Goal: Information Seeking & Learning: Learn about a topic

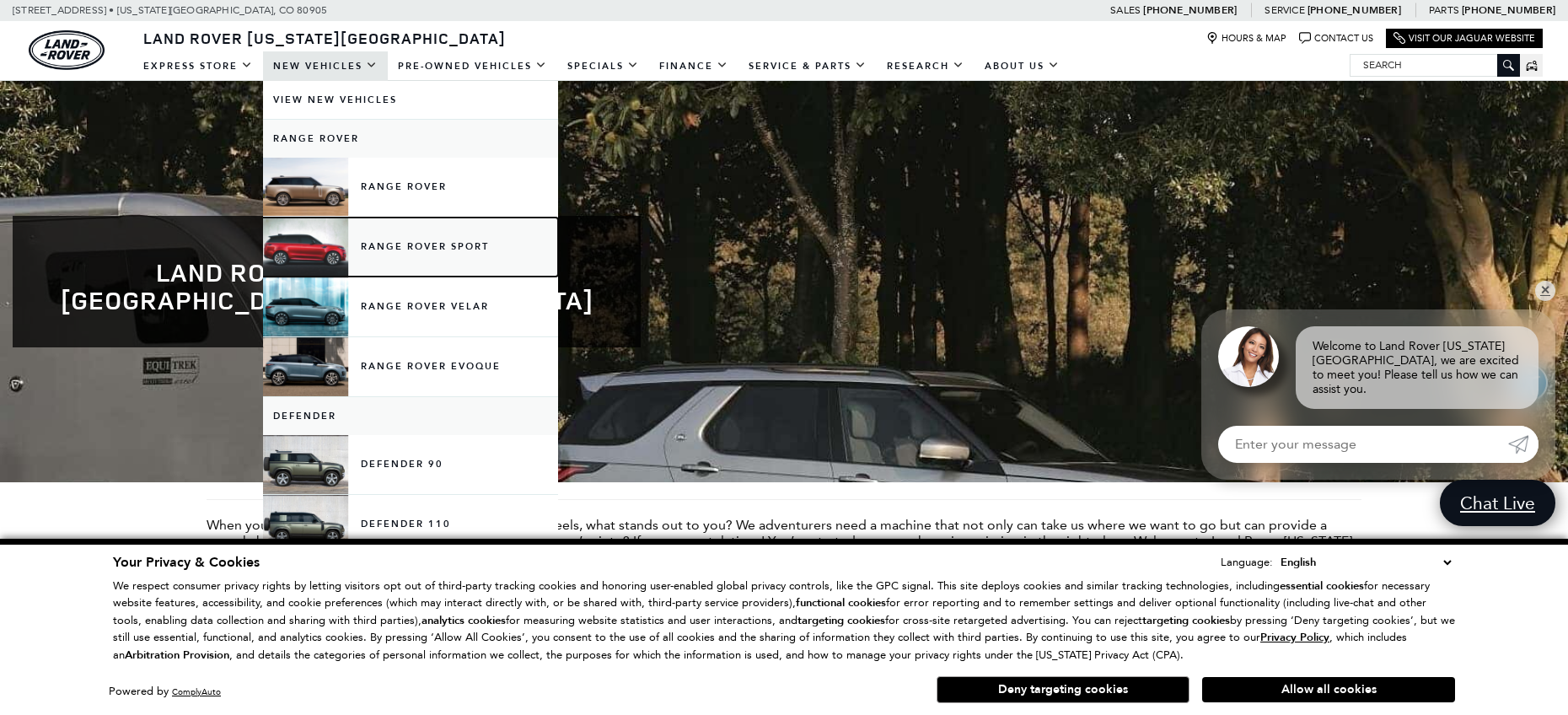
click at [410, 240] on link "Range Rover Sport" at bounding box center [411, 247] width 295 height 59
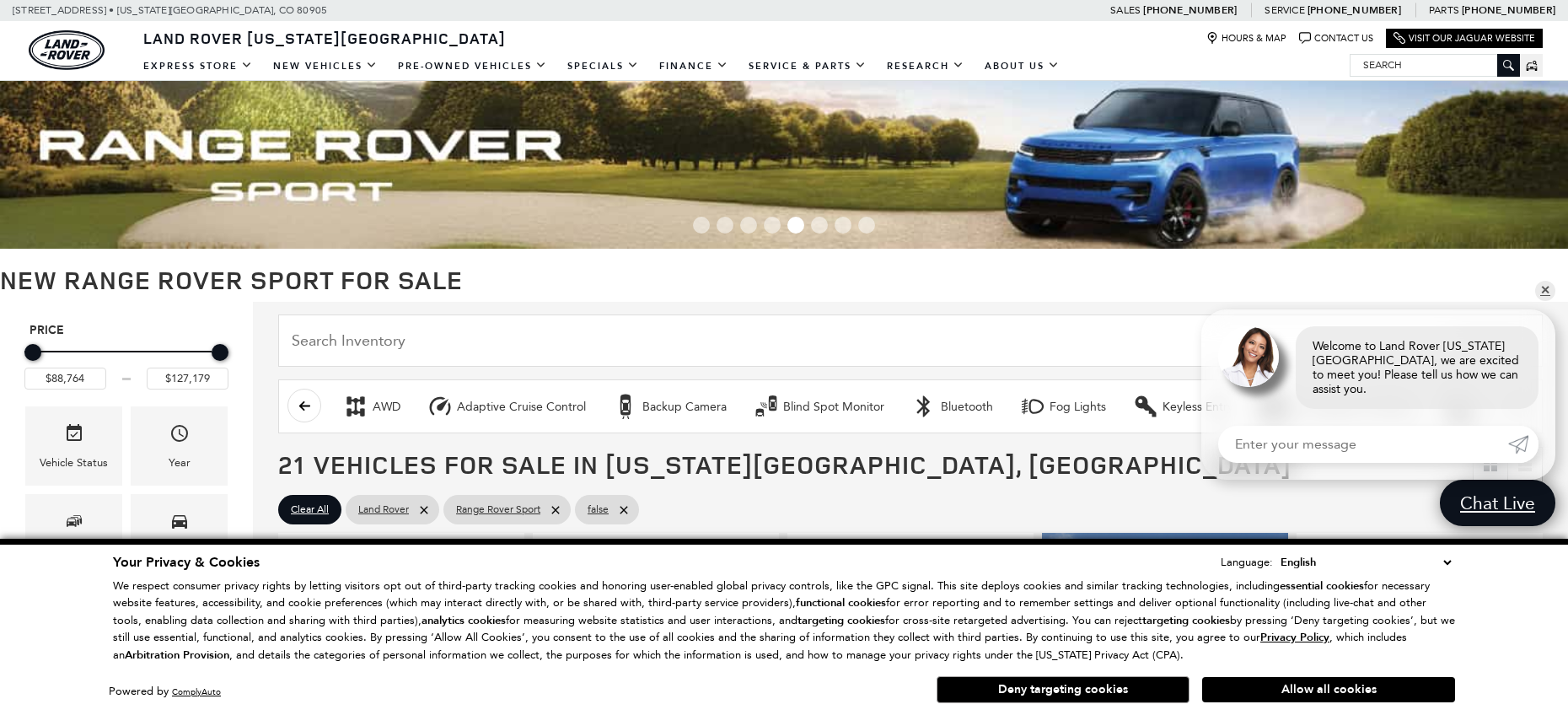
drag, startPoint x: 1041, startPoint y: 686, endPoint x: 1033, endPoint y: 683, distance: 8.5
click at [1040, 685] on button "Deny targeting cookies" at bounding box center [1063, 689] width 253 height 27
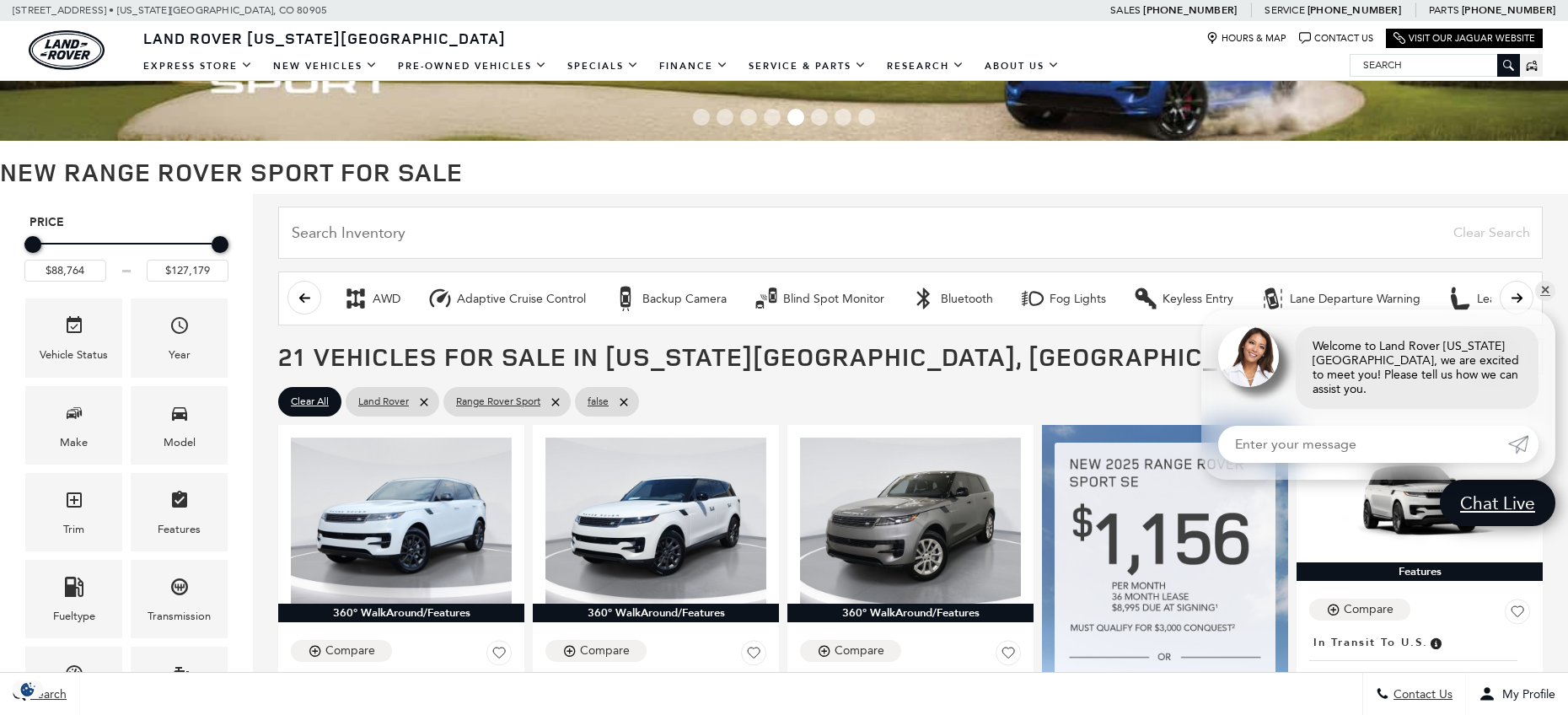
scroll to position [115, 0]
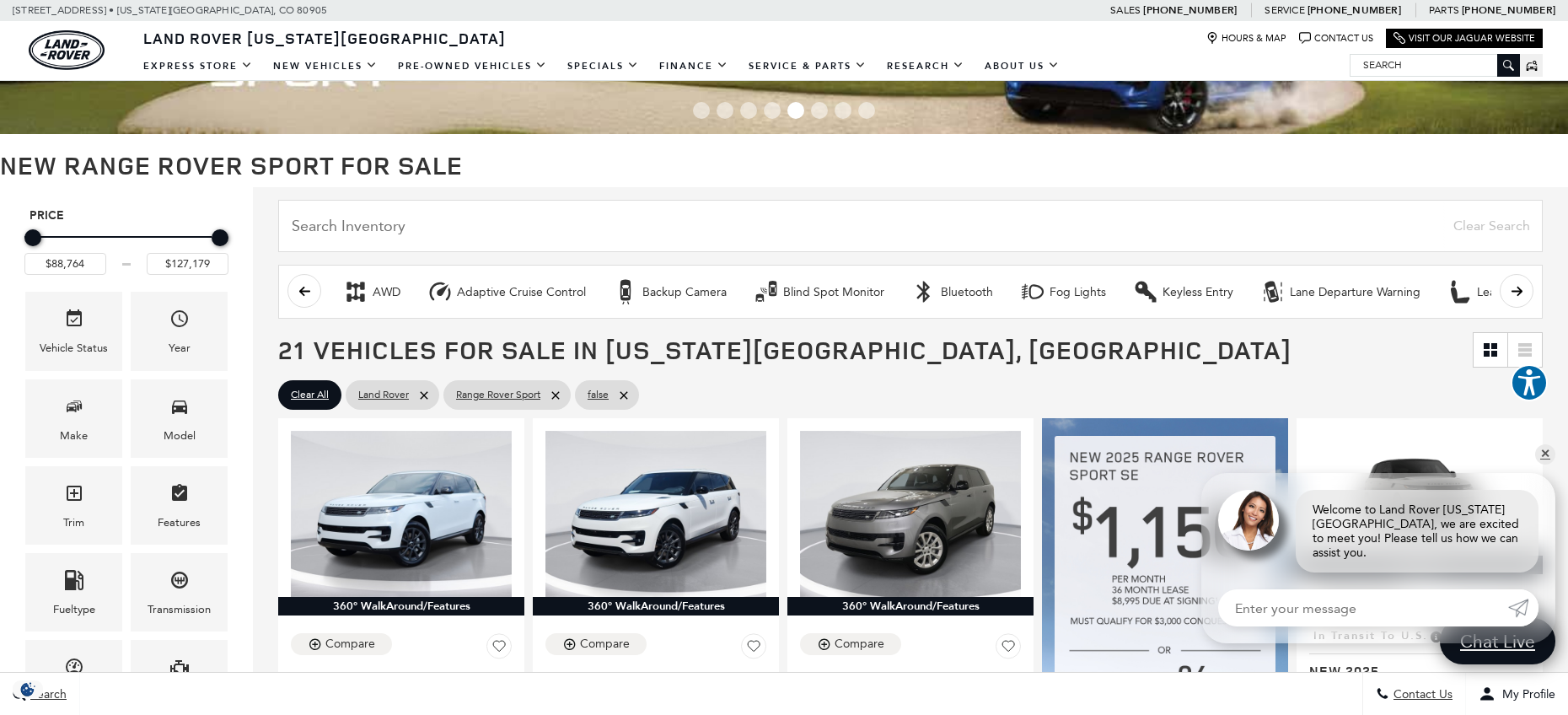
drag, startPoint x: 1551, startPoint y: 302, endPoint x: 1506, endPoint y: 323, distance: 49.7
click at [1550, 302] on div "AWD Adaptive Cruise Control Backup Camera Blind Spot Monitor Bluetooth Fog Ligh…" at bounding box center [910, 293] width 1315 height 64
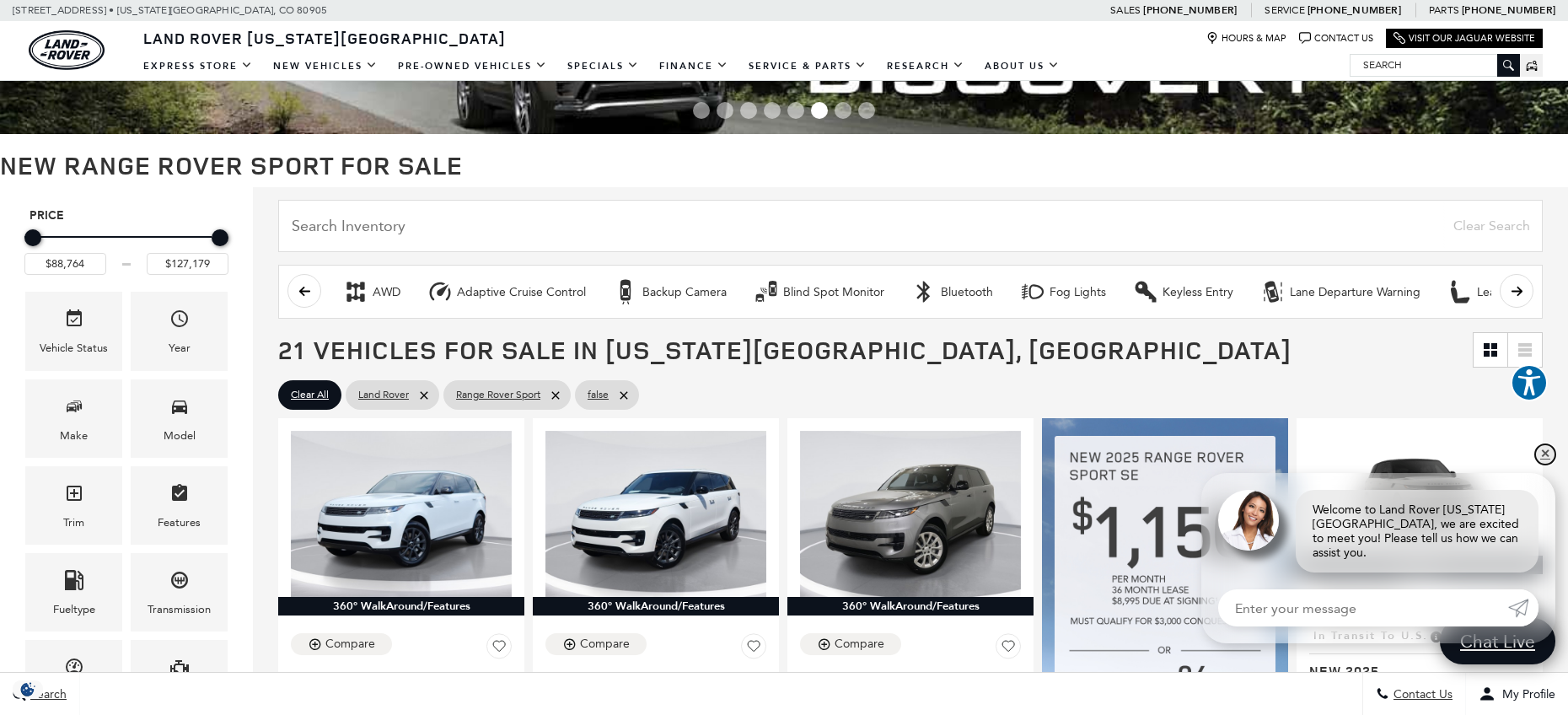
drag, startPoint x: 1545, startPoint y: 471, endPoint x: 1442, endPoint y: 399, distance: 125.7
click at [1545, 465] on link "✕" at bounding box center [1545, 454] width 20 height 20
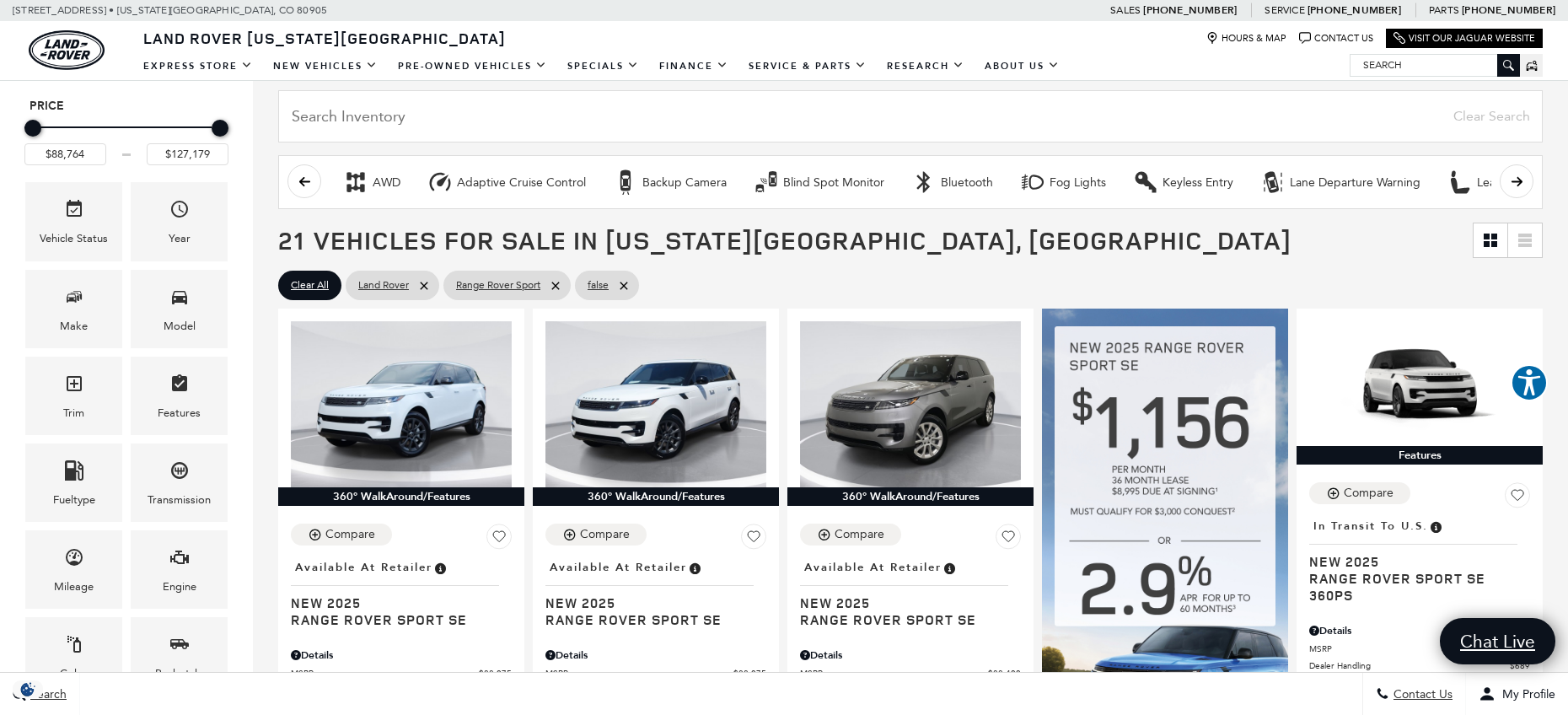
scroll to position [259, 0]
